Goal: Transaction & Acquisition: Subscribe to service/newsletter

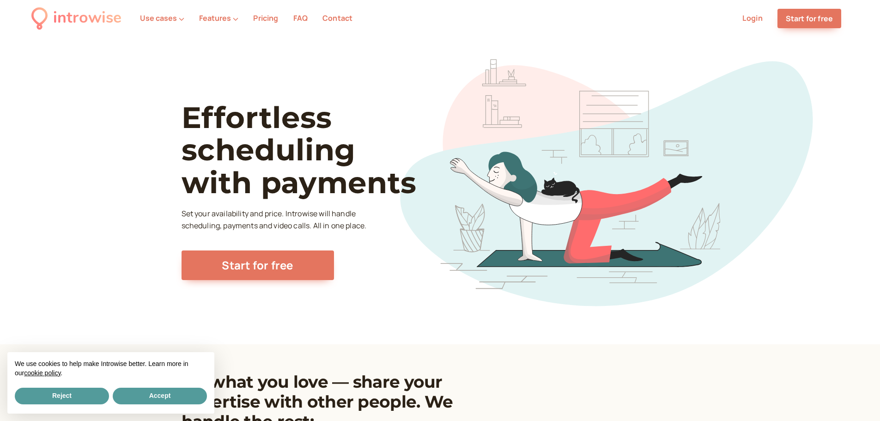
click at [255, 14] on link "Pricing" at bounding box center [265, 18] width 25 height 10
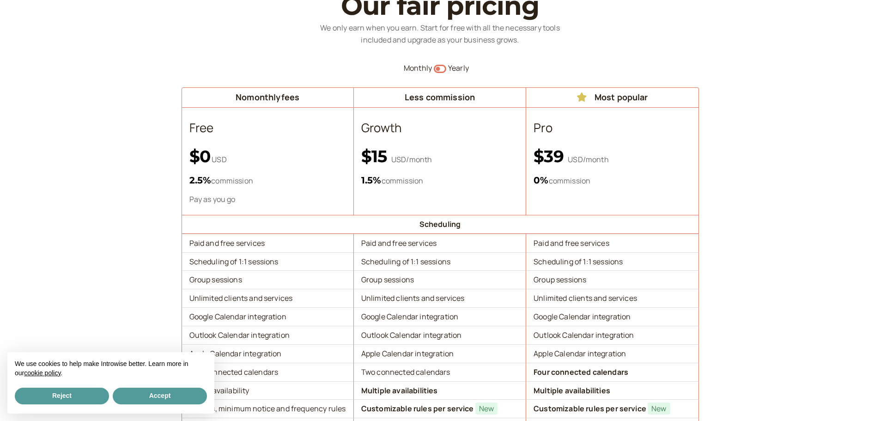
scroll to position [92, 0]
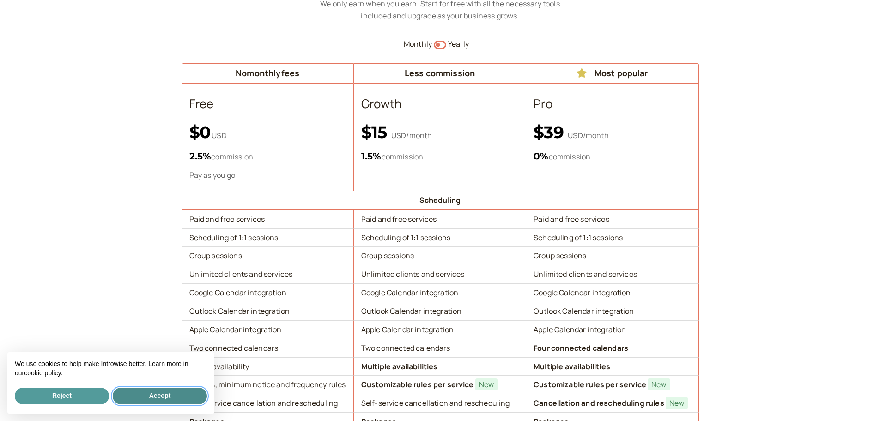
click at [146, 390] on button "Accept" at bounding box center [160, 396] width 94 height 17
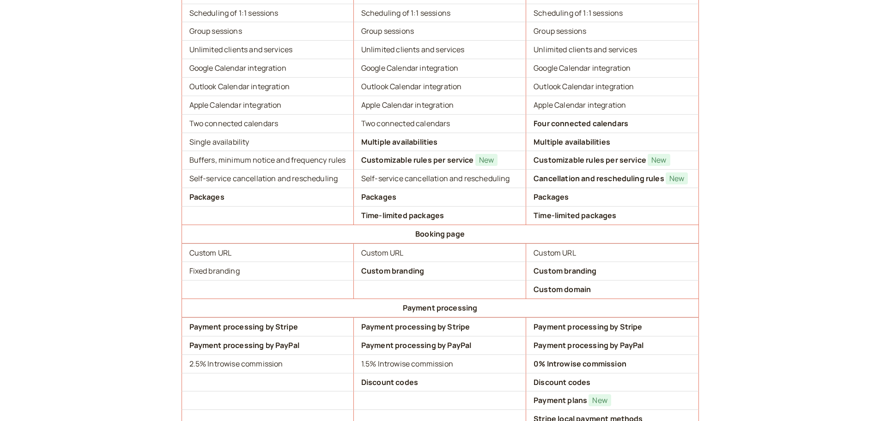
scroll to position [0, 0]
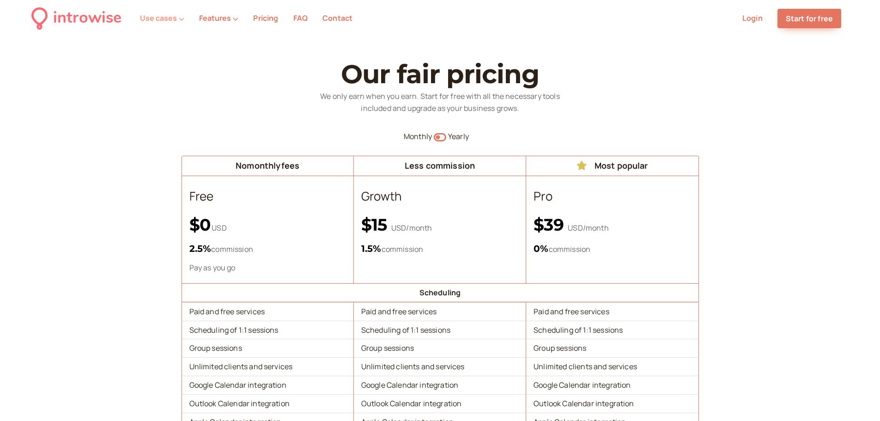
click at [155, 17] on button "Use cases" at bounding box center [162, 18] width 44 height 8
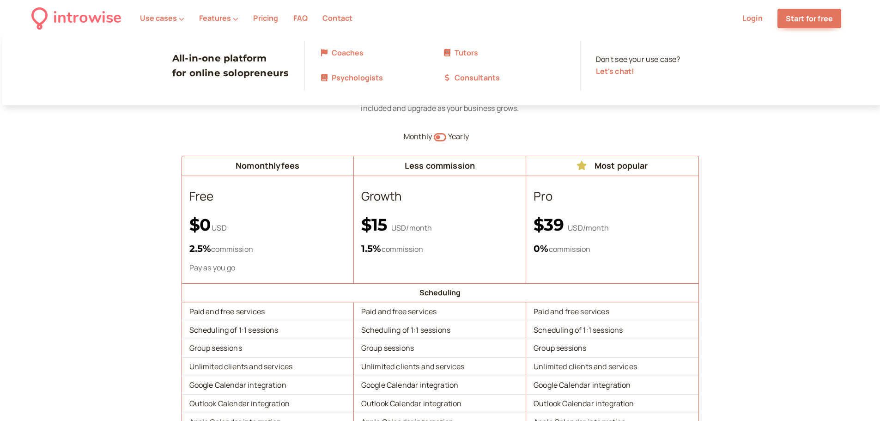
click at [460, 52] on link "Tutors" at bounding box center [504, 53] width 123 height 12
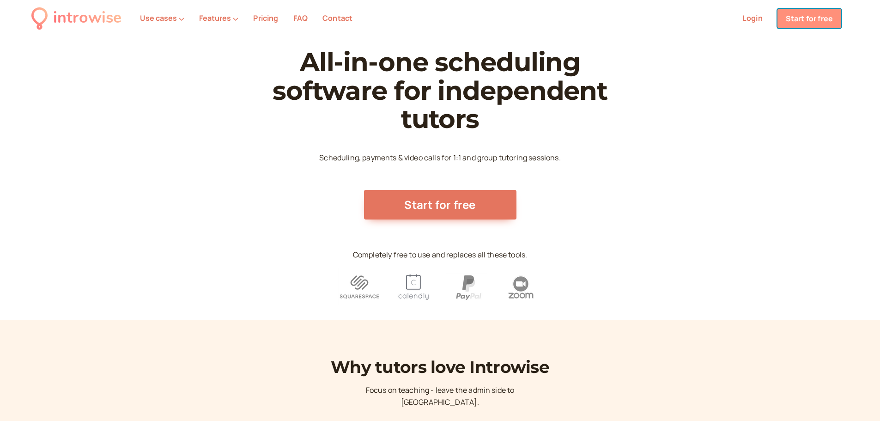
click at [804, 17] on link "Start for free" at bounding box center [809, 18] width 64 height 19
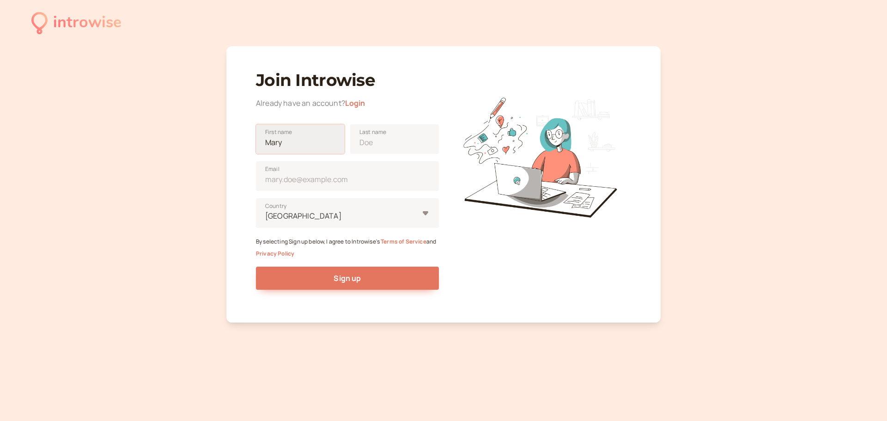
click at [310, 149] on input "First name" at bounding box center [300, 139] width 89 height 30
click at [301, 217] on div at bounding box center [341, 216] width 154 height 12
click at [266, 217] on input "United States Country" at bounding box center [264, 216] width 1 height 11
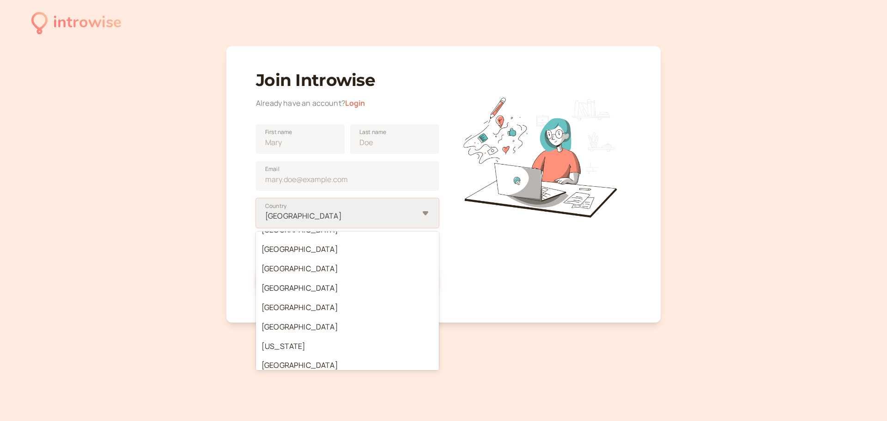
scroll to position [1524, 0]
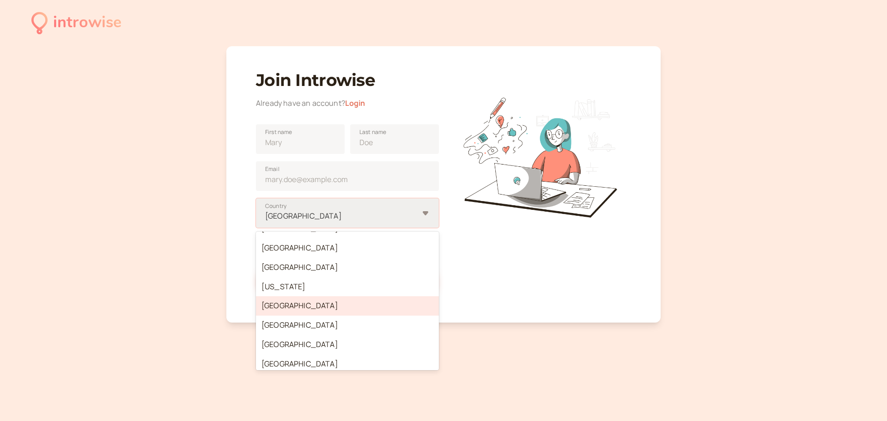
click at [291, 305] on div "[GEOGRAPHIC_DATA]" at bounding box center [347, 305] width 183 height 19
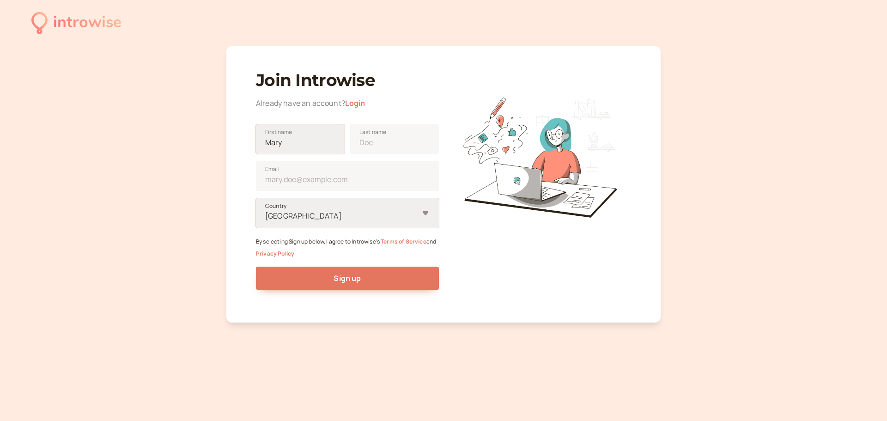
click at [292, 144] on input "First name" at bounding box center [300, 139] width 89 height 30
drag, startPoint x: 298, startPoint y: 141, endPoint x: 236, endPoint y: 144, distance: 61.5
click at [236, 144] on div "Join Introwise Already have an account? Login First name Last name Email [GEOGR…" at bounding box center [443, 184] width 434 height 276
type input "[PERSON_NAME]"
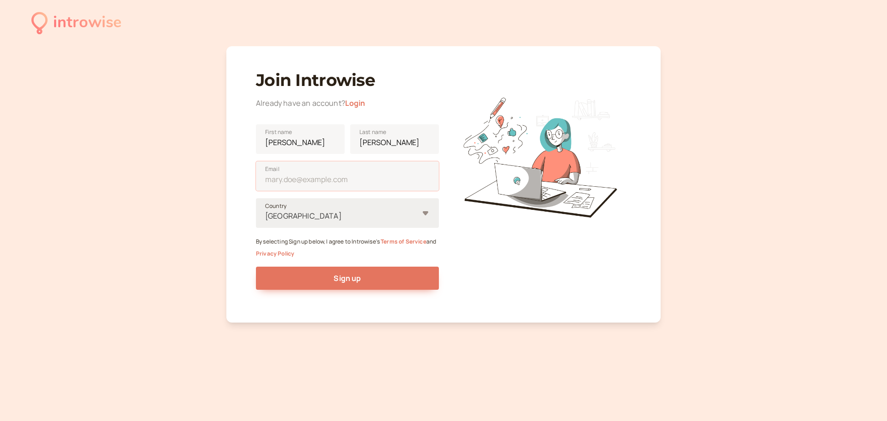
type input "[PERSON_NAME][EMAIL_ADDRESS][DOMAIN_NAME]"
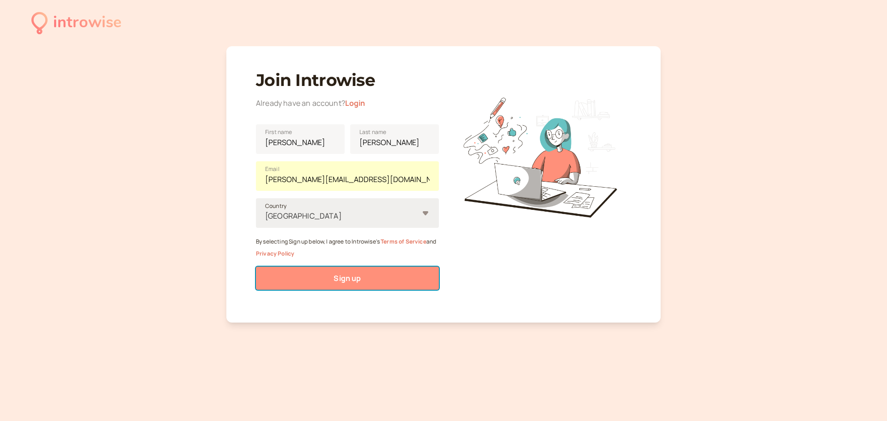
click at [328, 277] on button "Sign up" at bounding box center [347, 278] width 183 height 23
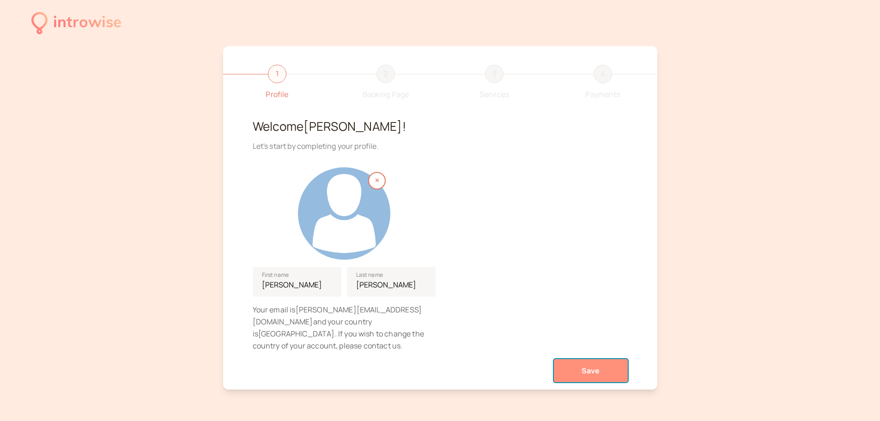
click at [580, 359] on button "Save" at bounding box center [591, 370] width 74 height 23
